Goal: Task Accomplishment & Management: Manage account settings

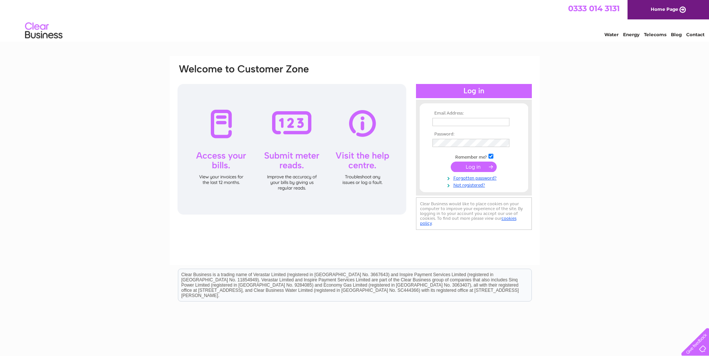
click at [455, 126] on input "text" at bounding box center [470, 122] width 77 height 8
type input "[PERSON_NAME][EMAIL_ADDRESS][PERSON_NAME][DOMAIN_NAME]"
click at [450, 162] on input "submit" at bounding box center [473, 167] width 46 height 10
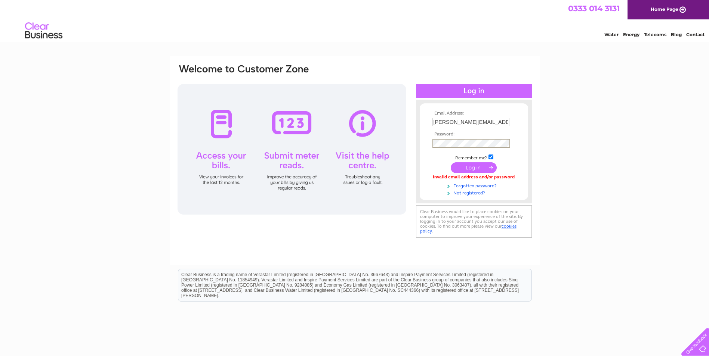
click at [475, 169] on input "submit" at bounding box center [473, 167] width 46 height 10
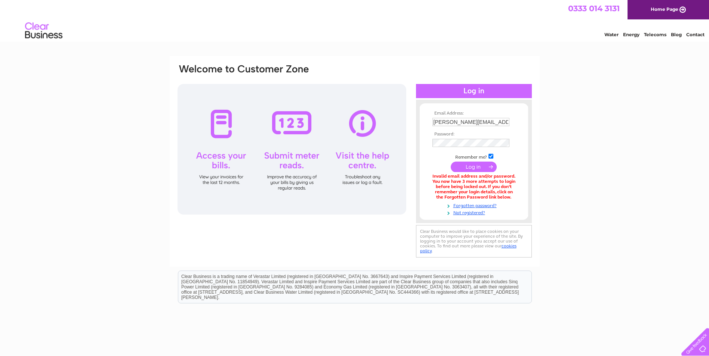
click at [695, 33] on link "Contact" at bounding box center [695, 35] width 18 height 6
